Goal: Transaction & Acquisition: Purchase product/service

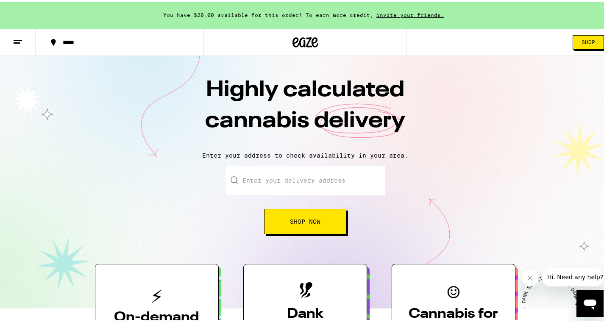
click at [20, 39] on line at bounding box center [18, 39] width 8 height 0
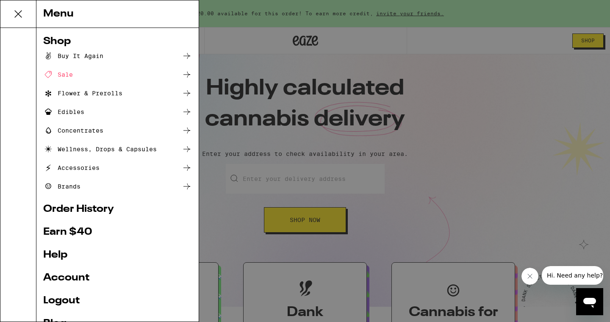
click at [61, 14] on div "Menu" at bounding box center [117, 14] width 162 height 28
click at [14, 56] on div at bounding box center [18, 175] width 36 height 294
click at [452, 184] on div "Menu Shop Buy It Again Sale Flower & Prerolls Edibles Concentrates Wellness, Dr…" at bounding box center [305, 161] width 610 height 322
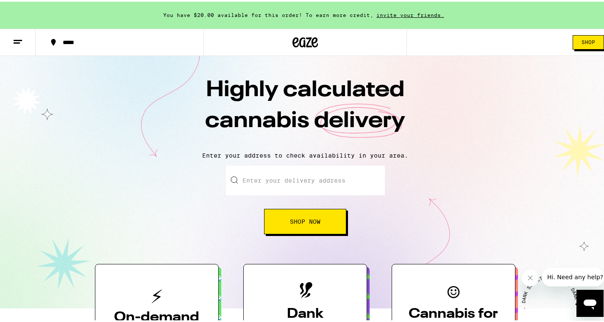
click at [310, 180] on input "Enter your delivery address" at bounding box center [305, 179] width 159 height 30
click at [304, 221] on span "Shop Now" at bounding box center [305, 220] width 30 height 6
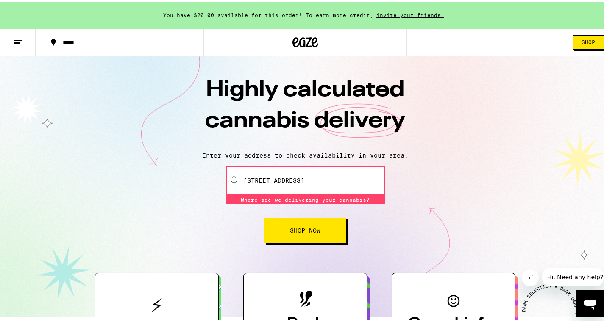
click at [323, 182] on input "[STREET_ADDRESS]" at bounding box center [305, 179] width 159 height 30
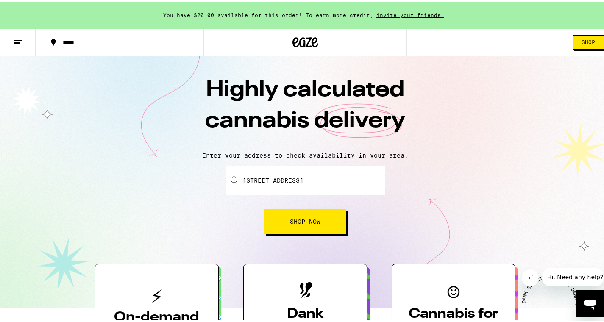
type input "[STREET_ADDRESS]"
click at [18, 34] on button at bounding box center [18, 41] width 36 height 27
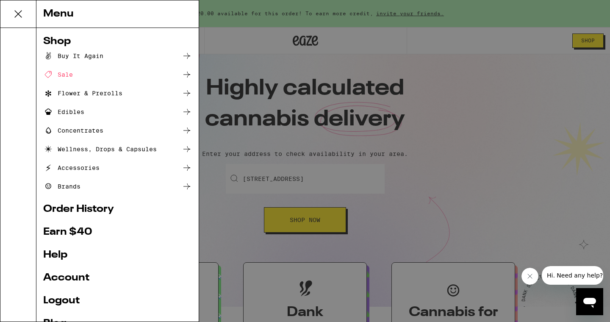
click at [62, 296] on link "Logout" at bounding box center [117, 301] width 149 height 10
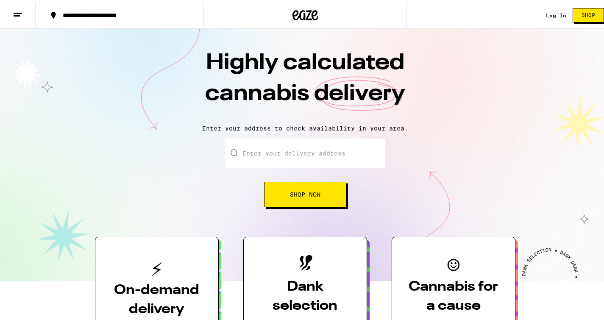
click at [548, 15] on link "Log In" at bounding box center [556, 14] width 20 height 6
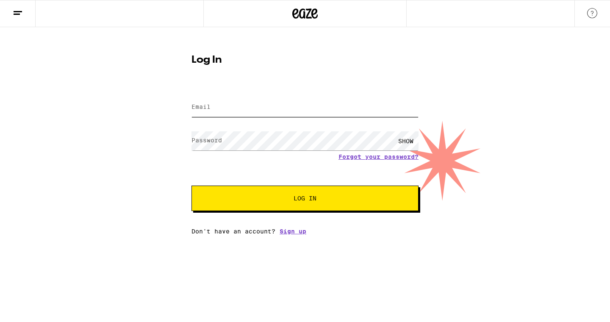
type input "james.alexander631@gmail.com"
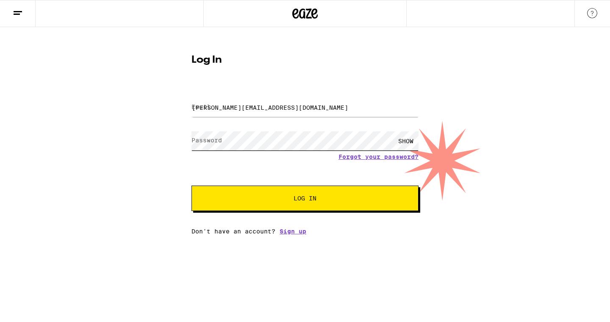
click at [305, 199] on button "Log In" at bounding box center [304, 198] width 227 height 25
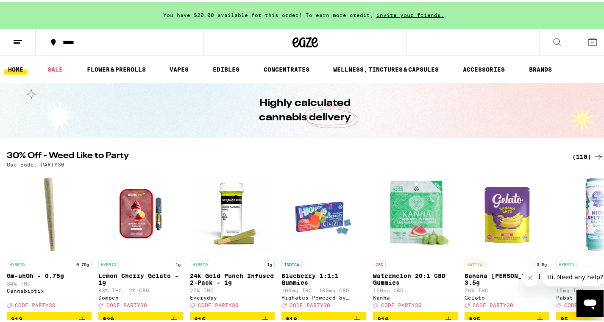
click at [582, 153] on div "(118)" at bounding box center [587, 155] width 31 height 10
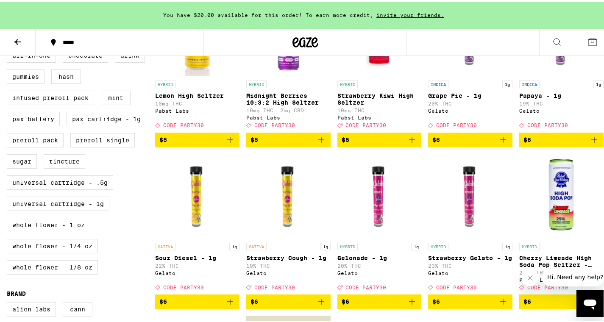
scroll to position [321, 0]
